Goal: Information Seeking & Learning: Check status

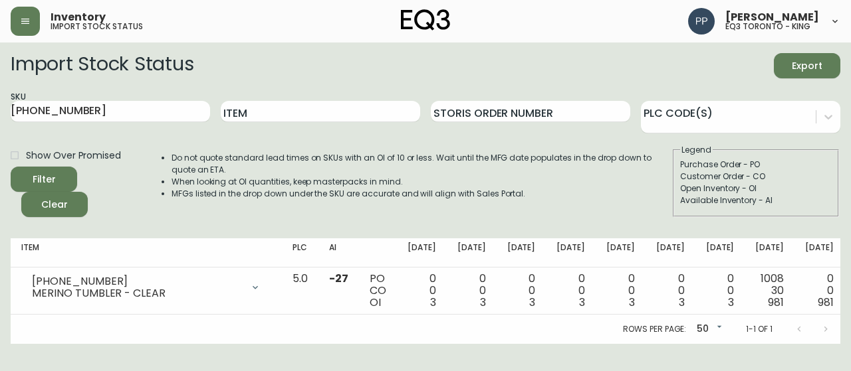
click at [582, 69] on div "Import Stock Status Export" at bounding box center [425, 65] width 829 height 25
drag, startPoint x: 146, startPoint y: 106, endPoint x: 0, endPoint y: 138, distance: 149.5
click at [0, 136] on main "Import Stock Status Export SKU [PHONE_NUMBER] Item Storis Order Number PLC Code…" at bounding box center [425, 194] width 851 height 302
click at [11, 167] on button "Filter" at bounding box center [44, 179] width 66 height 25
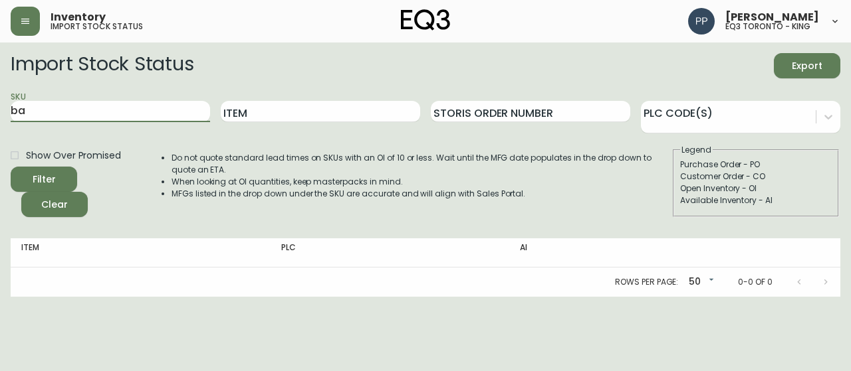
type input "b"
click at [284, 96] on div "Item" at bounding box center [320, 111] width 199 height 43
click at [282, 106] on input "Item" at bounding box center [320, 111] width 199 height 21
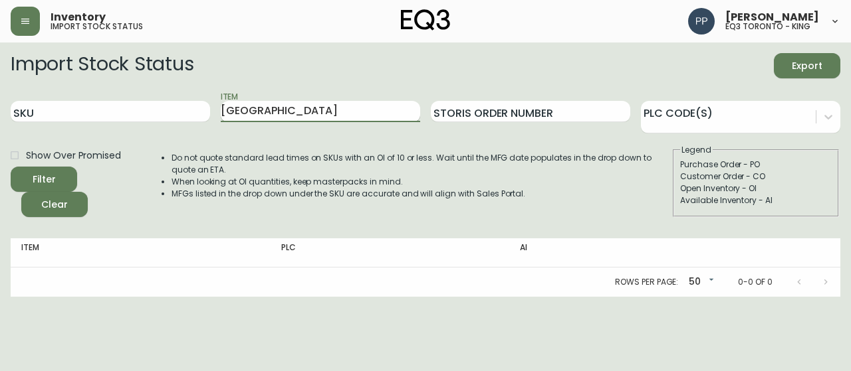
type input "[GEOGRAPHIC_DATA]"
click at [11, 167] on button "Filter" at bounding box center [44, 179] width 66 height 25
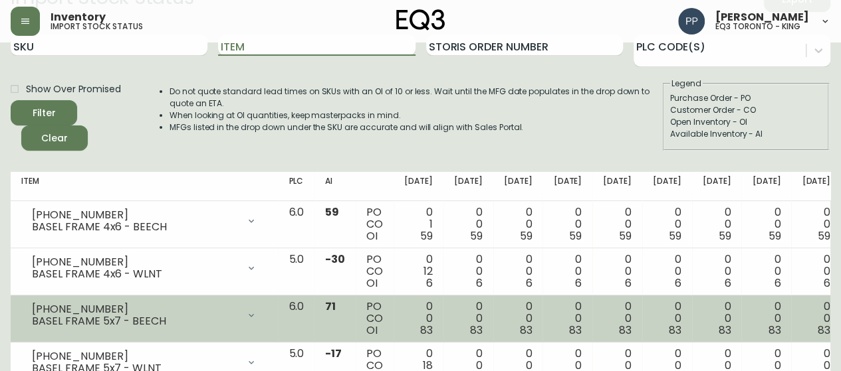
scroll to position [199, 0]
